Goal: Task Accomplishment & Management: Manage account settings

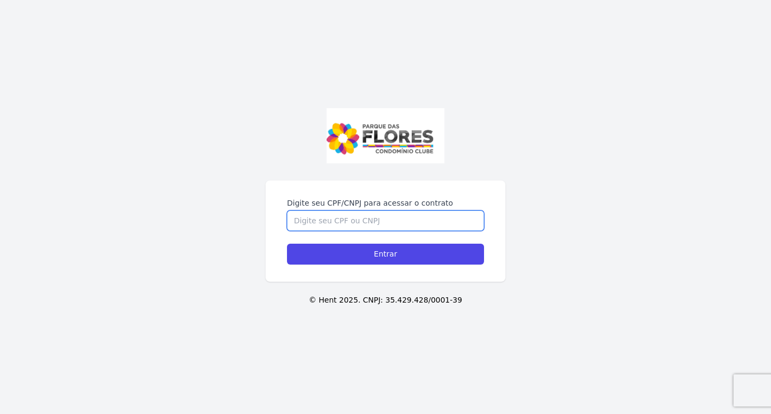
click at [337, 218] on input "Digite seu CPF/CNPJ para acessar o contrato" at bounding box center [385, 220] width 197 height 20
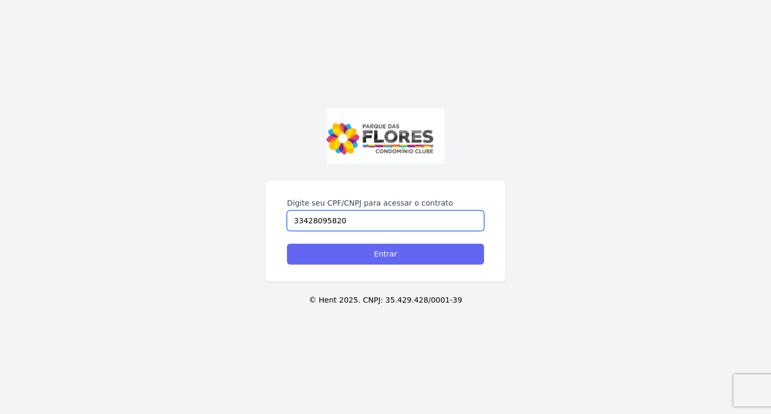
type input "33428095820"
click at [344, 257] on input "Entrar" at bounding box center [385, 254] width 197 height 21
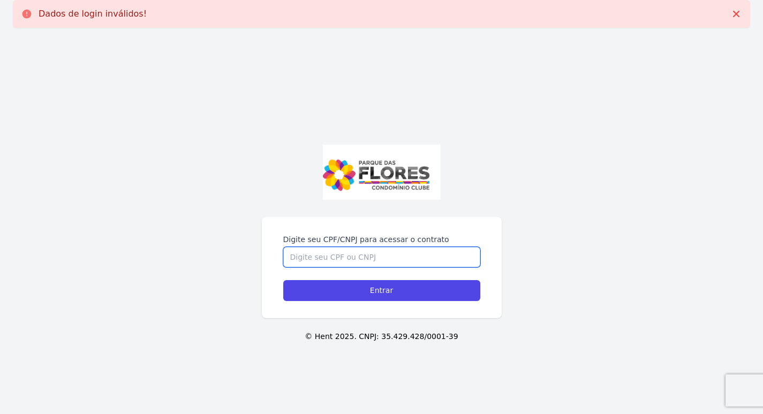
click at [329, 261] on input "Digite seu CPF/CNPJ para acessar o contrato" at bounding box center [381, 257] width 197 height 20
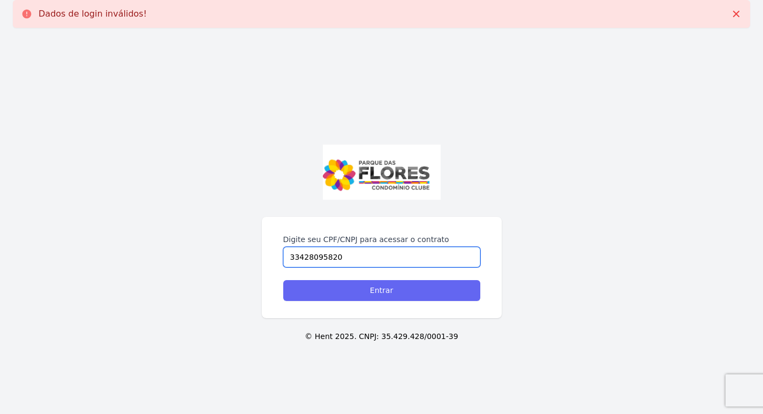
type input "33428095820"
click at [335, 288] on input "Entrar" at bounding box center [381, 290] width 197 height 21
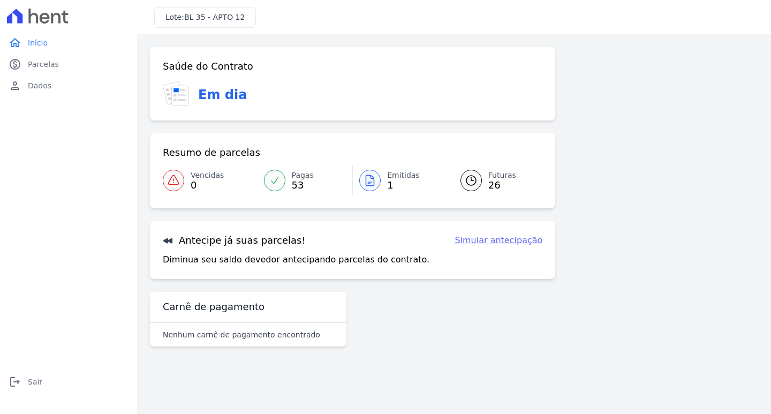
click at [484, 241] on link "Simular antecipação" at bounding box center [498, 240] width 88 height 13
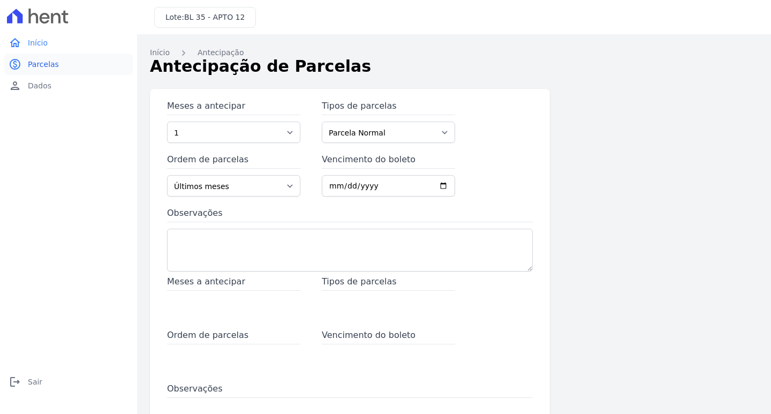
click at [51, 62] on span "Parcelas" at bounding box center [43, 64] width 31 height 11
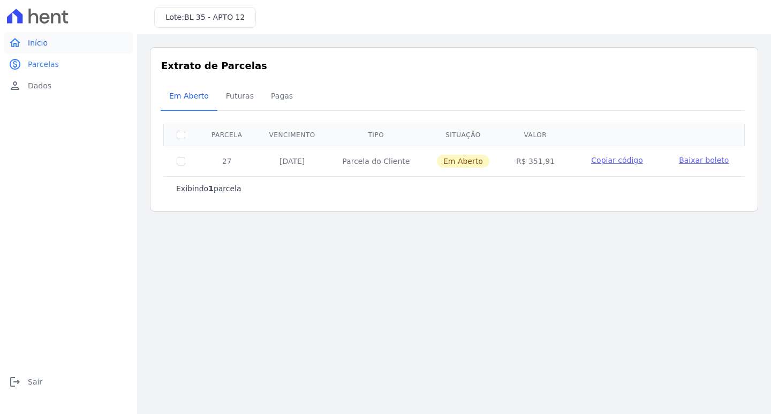
click at [48, 45] on link "home Início" at bounding box center [68, 42] width 128 height 21
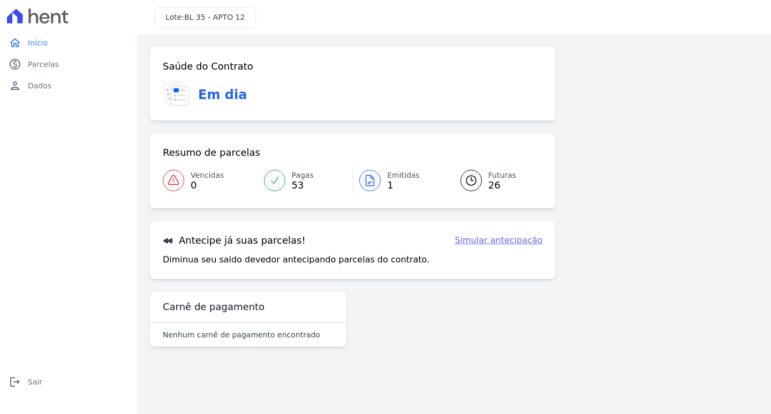
click at [477, 243] on link "Simular antecipação" at bounding box center [498, 240] width 88 height 13
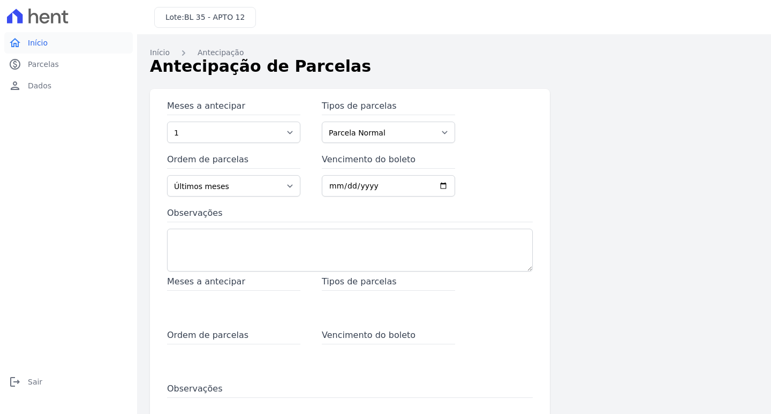
click at [46, 41] on span "Início" at bounding box center [38, 42] width 20 height 11
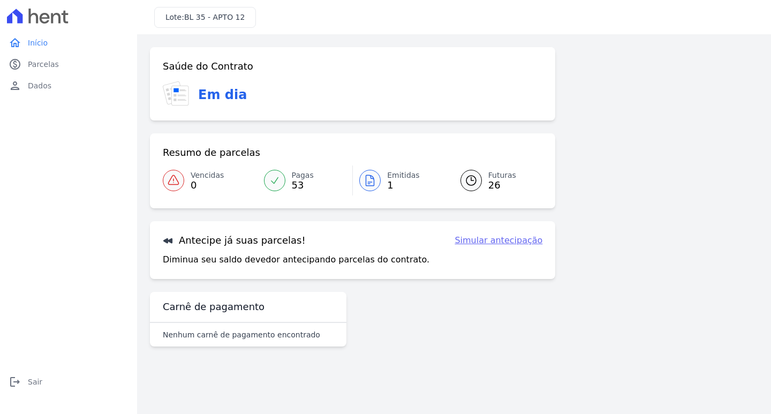
click at [369, 188] on div at bounding box center [369, 180] width 21 height 21
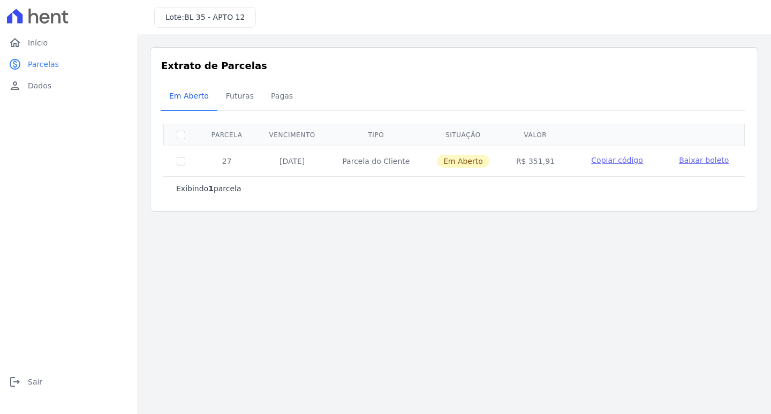
click at [695, 161] on span "Baixar boleto" at bounding box center [704, 160] width 50 height 9
click at [695, 162] on span "Baixar boleto" at bounding box center [704, 160] width 50 height 9
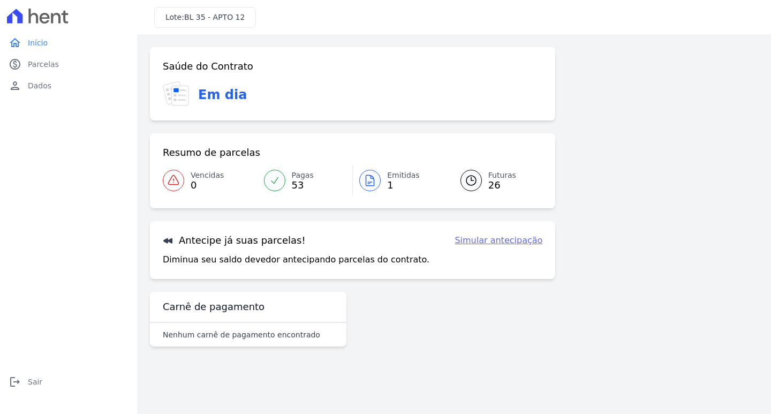
click at [312, 177] on link "Pagas 53" at bounding box center [304, 180] width 95 height 30
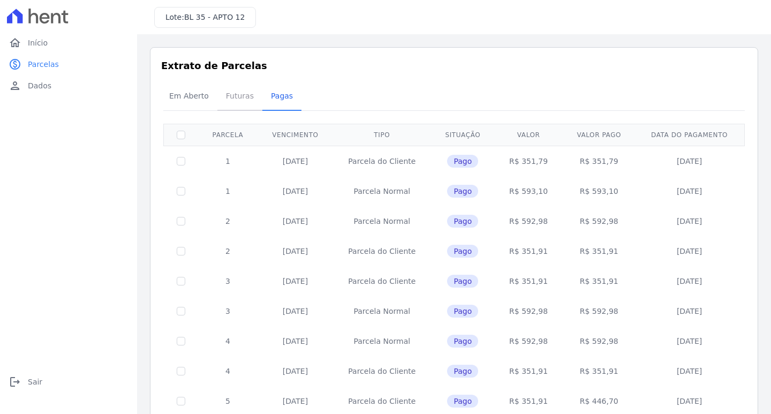
click at [244, 96] on span "Futuras" at bounding box center [239, 95] width 41 height 21
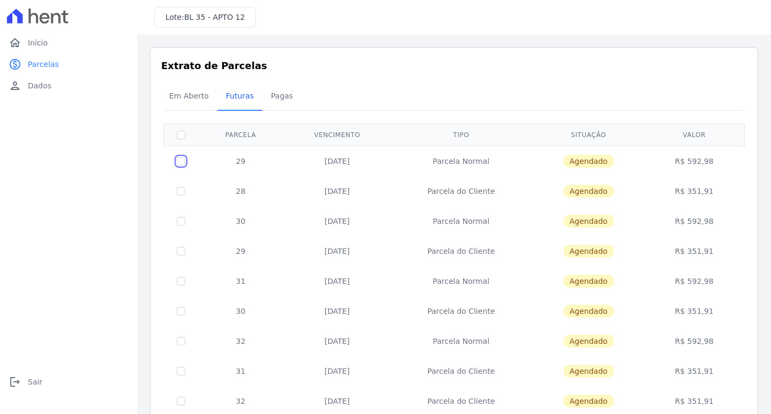
click at [180, 161] on input "checkbox" at bounding box center [181, 161] width 9 height 9
checkbox input "true"
click at [195, 97] on span "Em Aberto" at bounding box center [189, 95] width 52 height 21
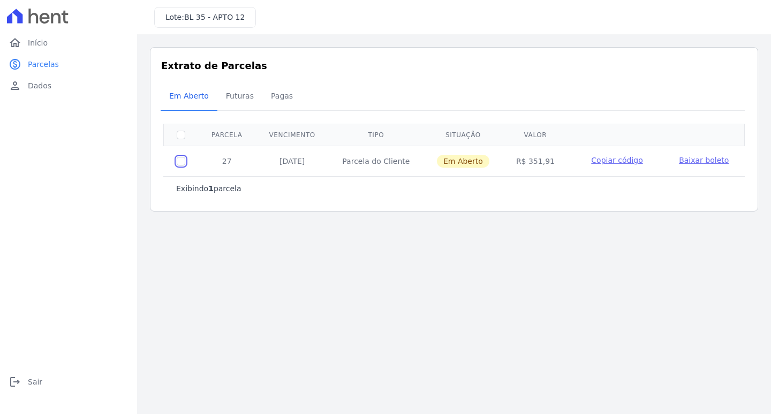
click at [177, 161] on input "checkbox" at bounding box center [181, 161] width 9 height 9
checkbox input "true"
click at [39, 43] on span "Início" at bounding box center [38, 42] width 20 height 11
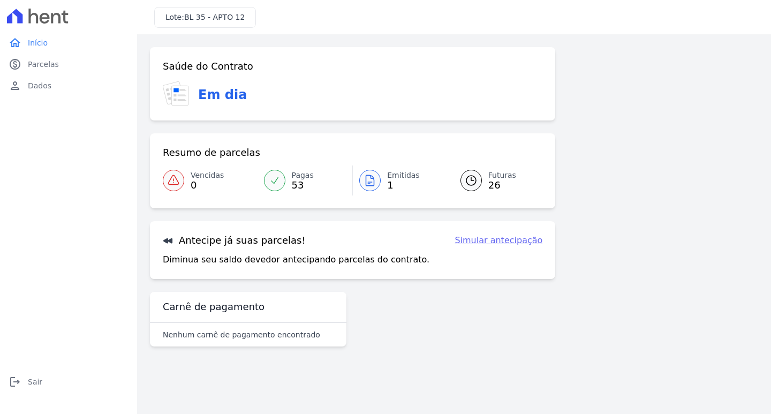
click at [222, 96] on h3 "Em dia" at bounding box center [222, 94] width 49 height 19
click at [174, 96] on icon at bounding box center [174, 95] width 3 height 3
click at [192, 66] on h3 "Saúde do Contrato" at bounding box center [208, 66] width 90 height 13
click at [187, 130] on div "Saúde do Contrato Em dia Resumo de parcelas Vencidas 0 Pagas 53 Emitidas 1 Futu…" at bounding box center [352, 163] width 405 height 232
click at [494, 186] on span "26" at bounding box center [502, 185] width 28 height 9
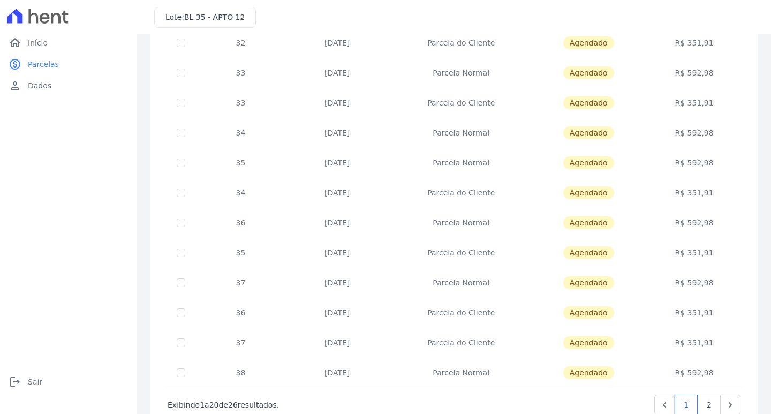
scroll to position [394, 0]
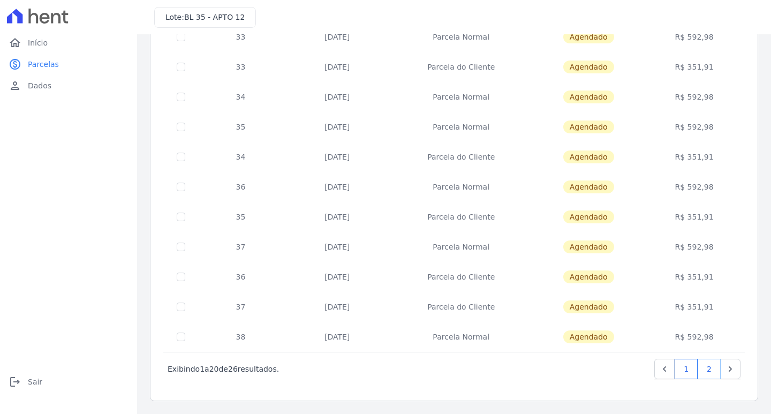
click at [701, 364] on link "2" at bounding box center [708, 369] width 23 height 20
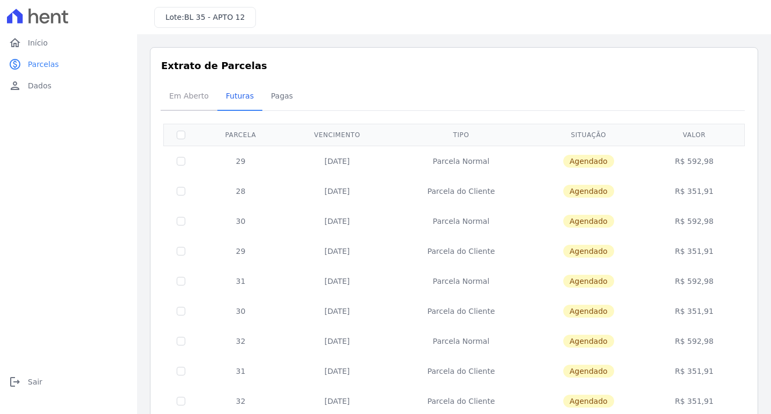
click at [184, 97] on span "Em Aberto" at bounding box center [189, 95] width 52 height 21
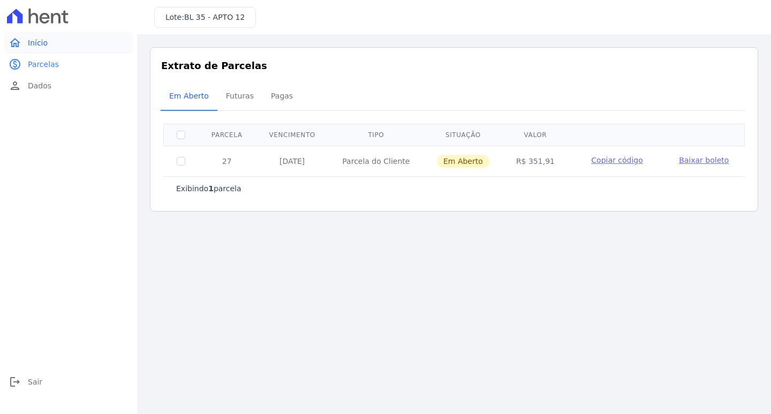
click at [41, 38] on span "Início" at bounding box center [38, 42] width 20 height 11
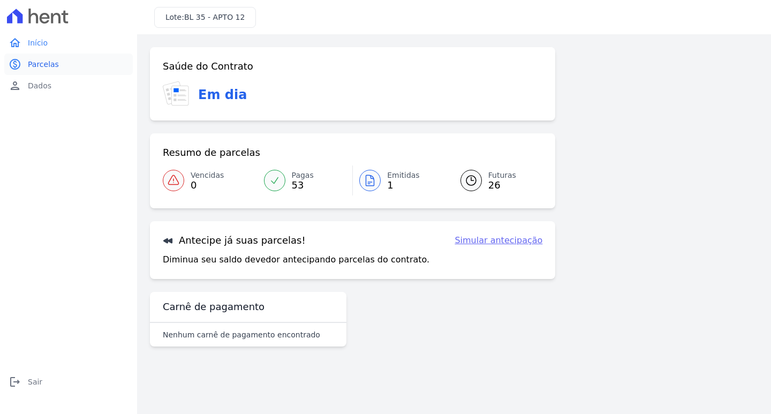
click at [43, 70] on link "paid Parcelas" at bounding box center [68, 64] width 128 height 21
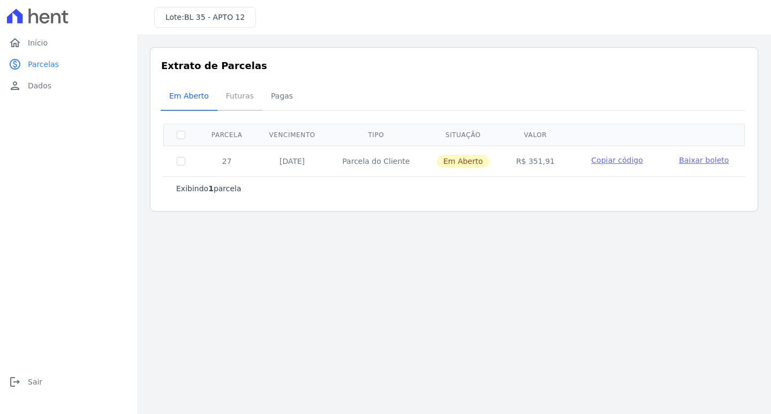
click at [240, 95] on span "Futuras" at bounding box center [239, 95] width 41 height 21
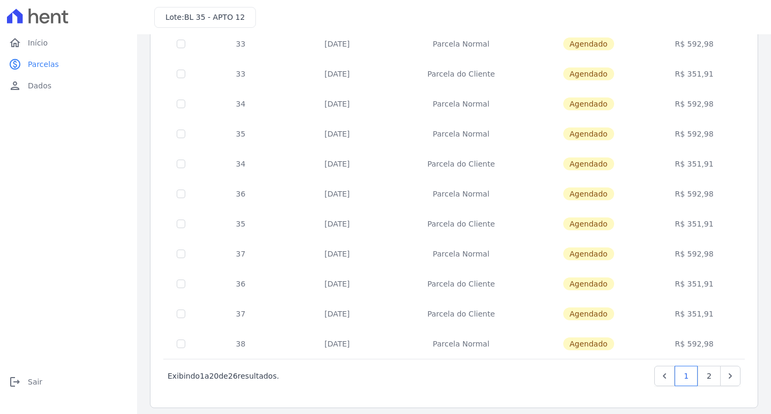
scroll to position [394, 0]
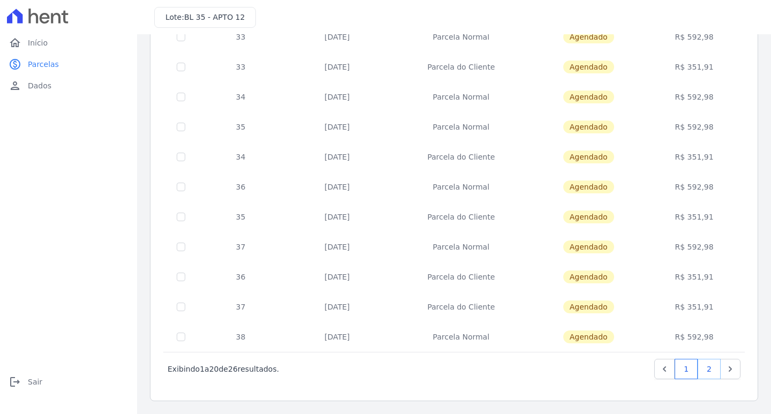
click at [700, 364] on link "2" at bounding box center [708, 369] width 23 height 20
